Goal: Navigation & Orientation: Find specific page/section

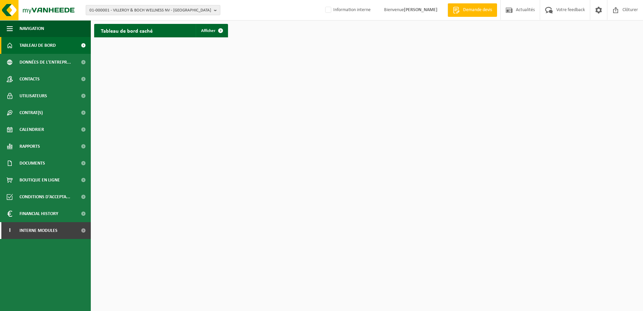
click at [177, 12] on span "01-000001 - VILLEROY & BOCH WELLNESS NV - ROESELARE" at bounding box center [150, 10] width 122 height 10
paste input "BSI PIPE SYSTEMS"
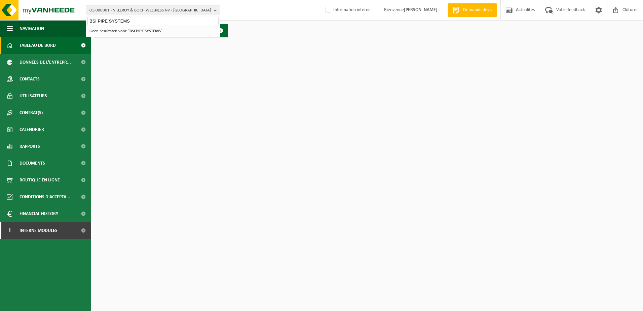
type input "BSI PIPE SYSTEMS"
click at [147, 29] on strong "BSI PIPE SYSTEMS" at bounding box center [145, 31] width 31 height 4
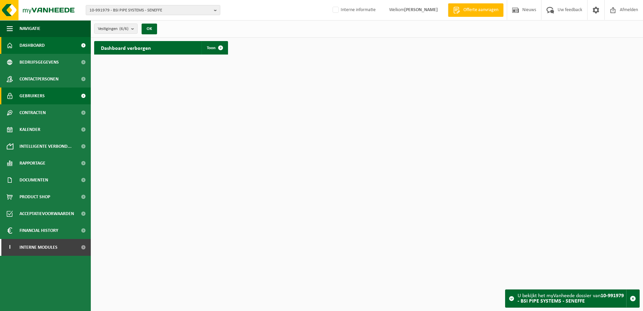
click at [23, 92] on span "Gebruikers" at bounding box center [32, 95] width 25 height 17
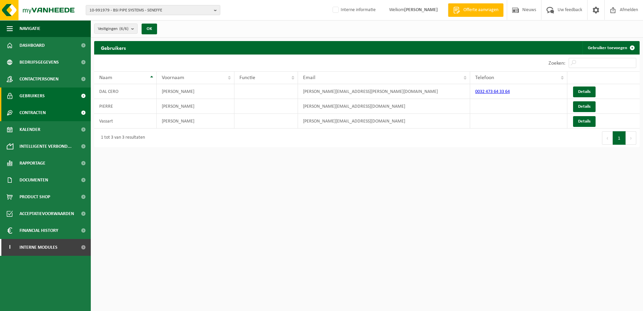
click at [46, 116] on link "Contracten" at bounding box center [45, 112] width 91 height 17
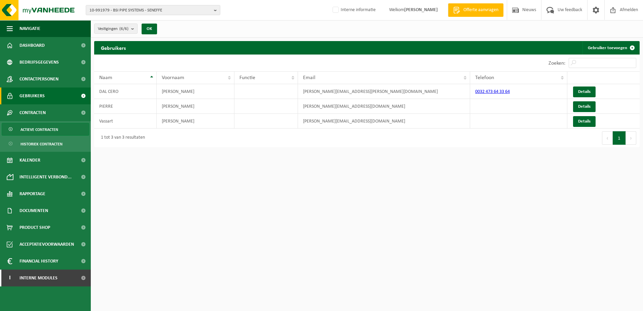
click at [34, 129] on span "Actieve contracten" at bounding box center [40, 129] width 38 height 13
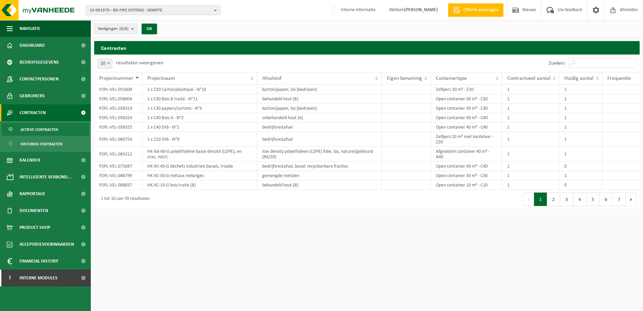
click at [30, 116] on span "Contracten" at bounding box center [33, 112] width 26 height 17
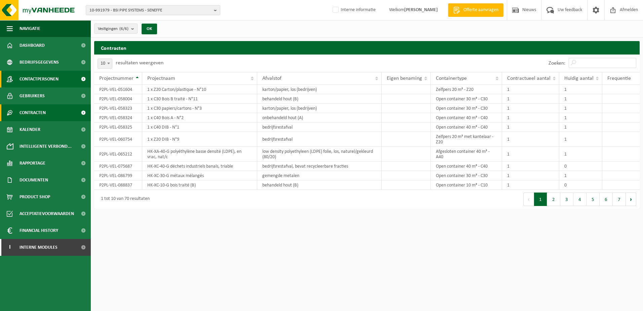
click at [60, 78] on link "Contactpersonen" at bounding box center [45, 79] width 91 height 17
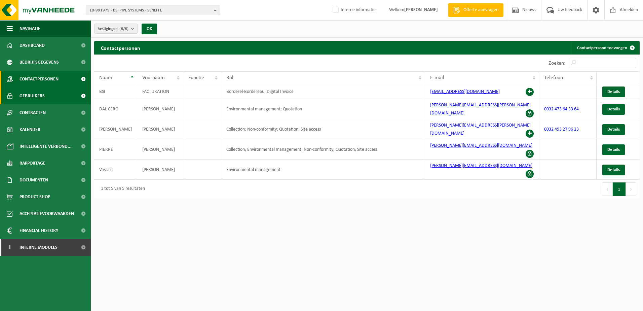
click at [23, 97] on span "Gebruikers" at bounding box center [32, 95] width 25 height 17
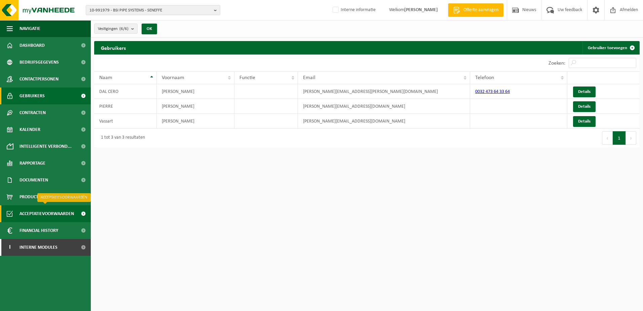
click at [31, 209] on span "Acceptatievoorwaarden" at bounding box center [47, 213] width 55 height 17
